Goal: Check status: Check status

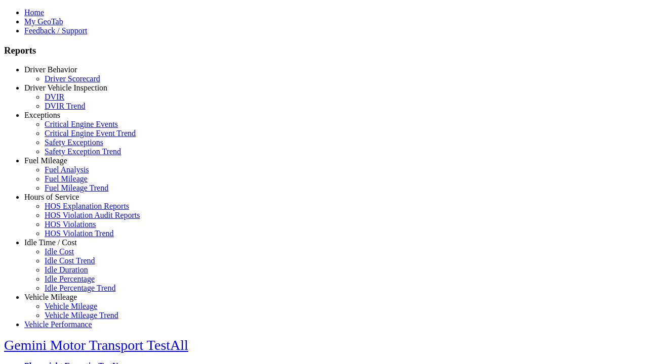
click at [58, 74] on link "Driver Behavior" at bounding box center [50, 69] width 53 height 9
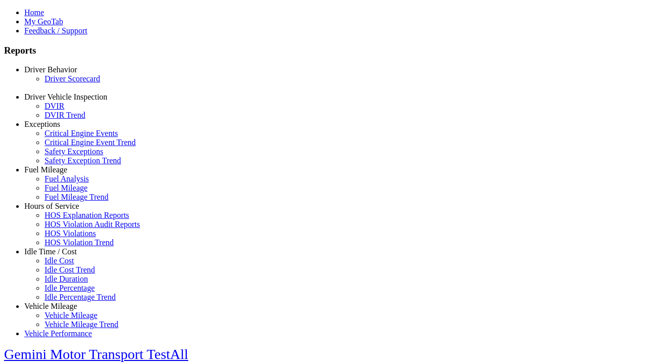
click at [66, 83] on link "Driver Scorecard" at bounding box center [73, 78] width 56 height 9
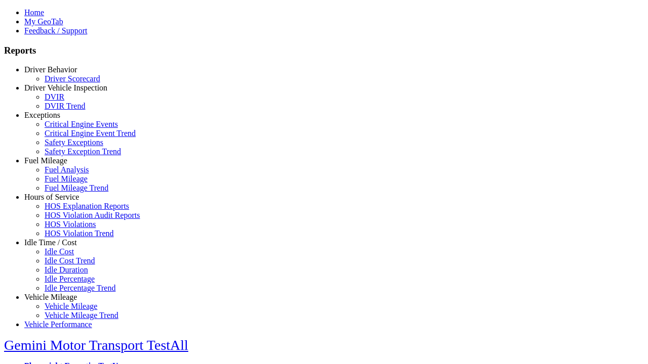
select select "**"
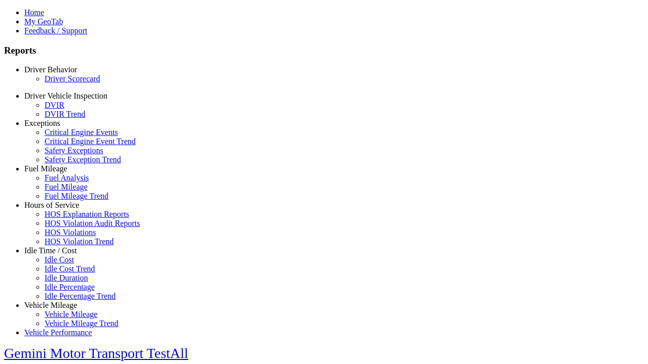
scroll to position [211, 0]
